Goal: Navigation & Orientation: Find specific page/section

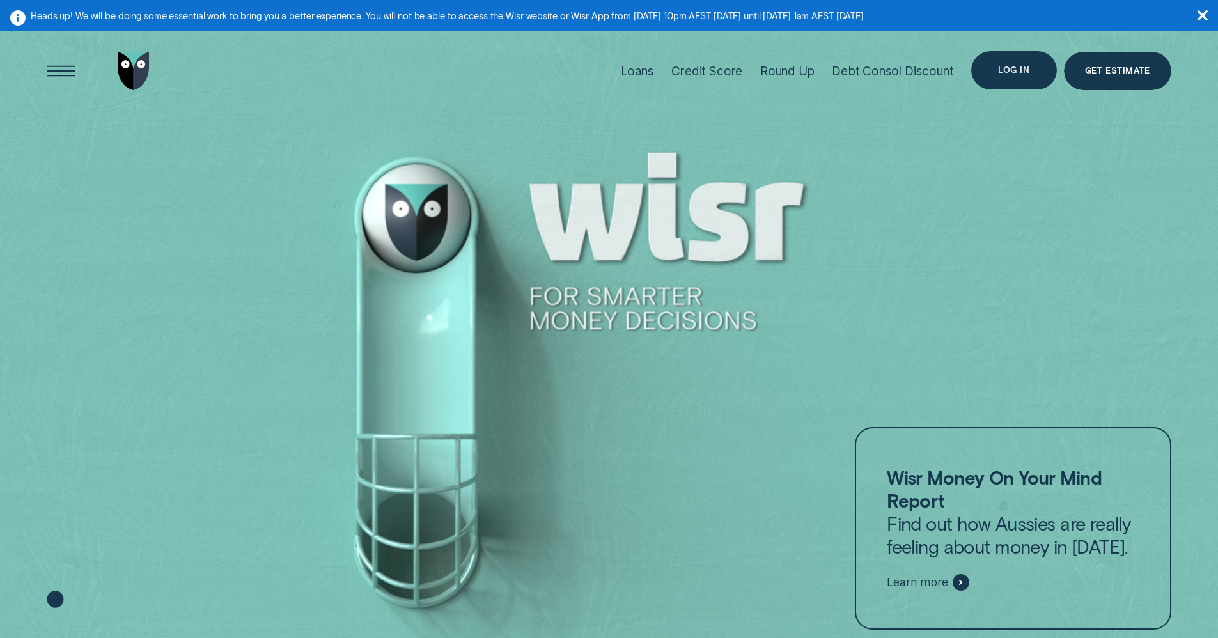
click at [1029, 71] on div "Log in" at bounding box center [1013, 70] width 31 height 8
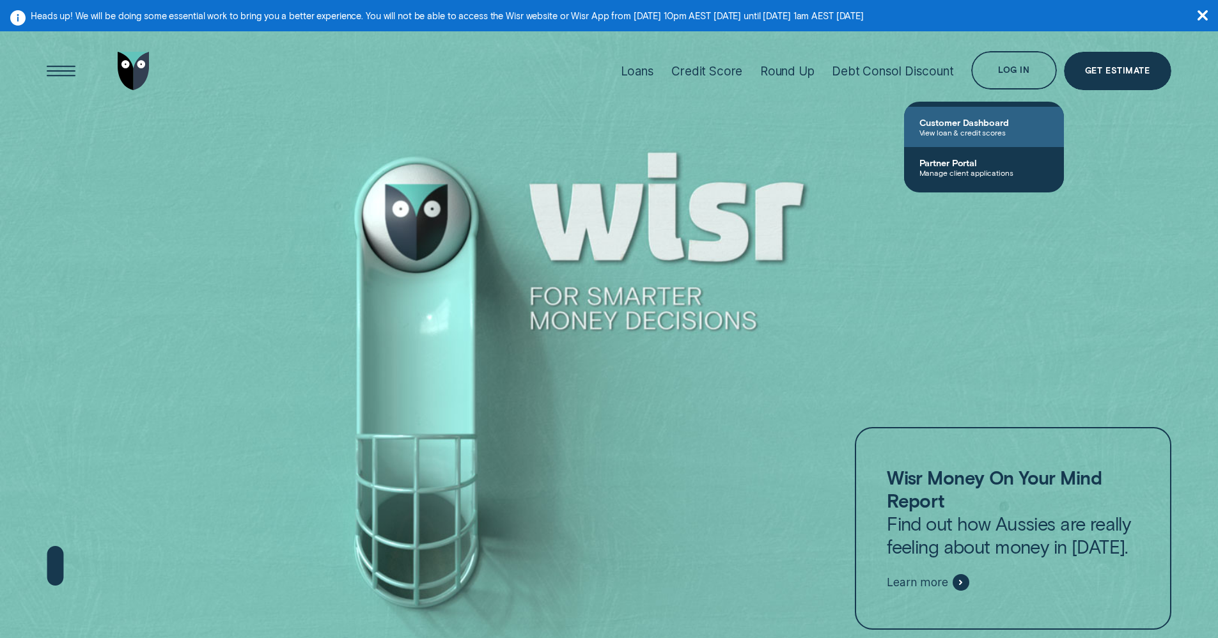
click at [935, 121] on span "Customer Dashboard" at bounding box center [983, 122] width 129 height 11
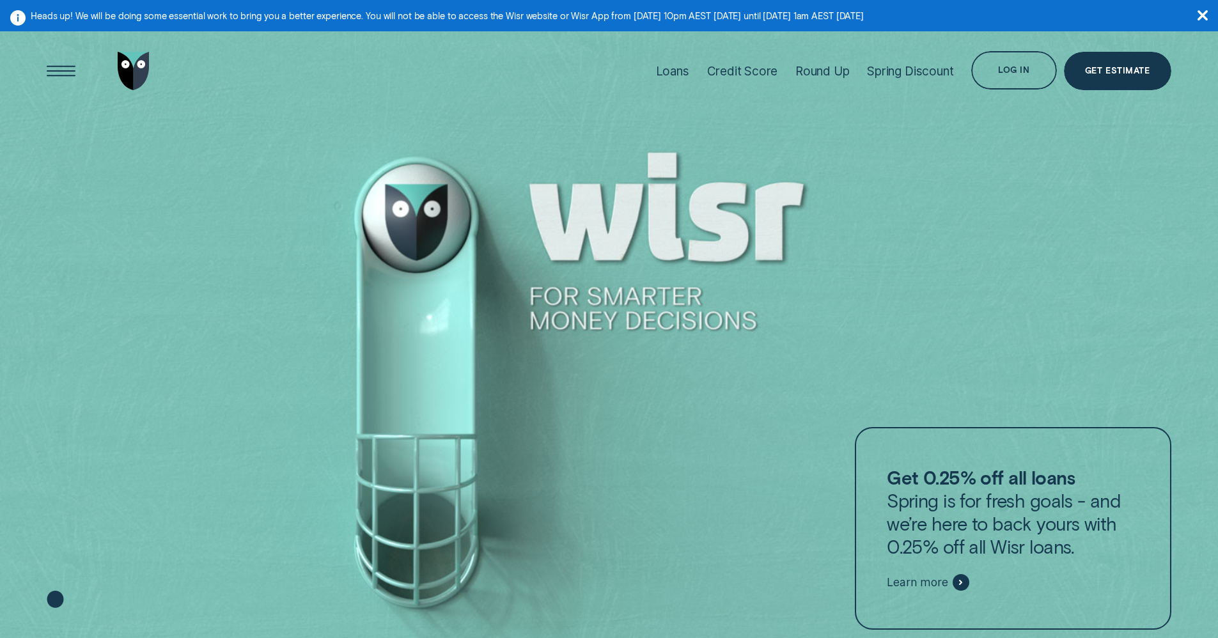
click at [1203, 11] on icon "button" at bounding box center [1203, 15] width 10 height 10
